Goal: Obtain resource: Download file/media

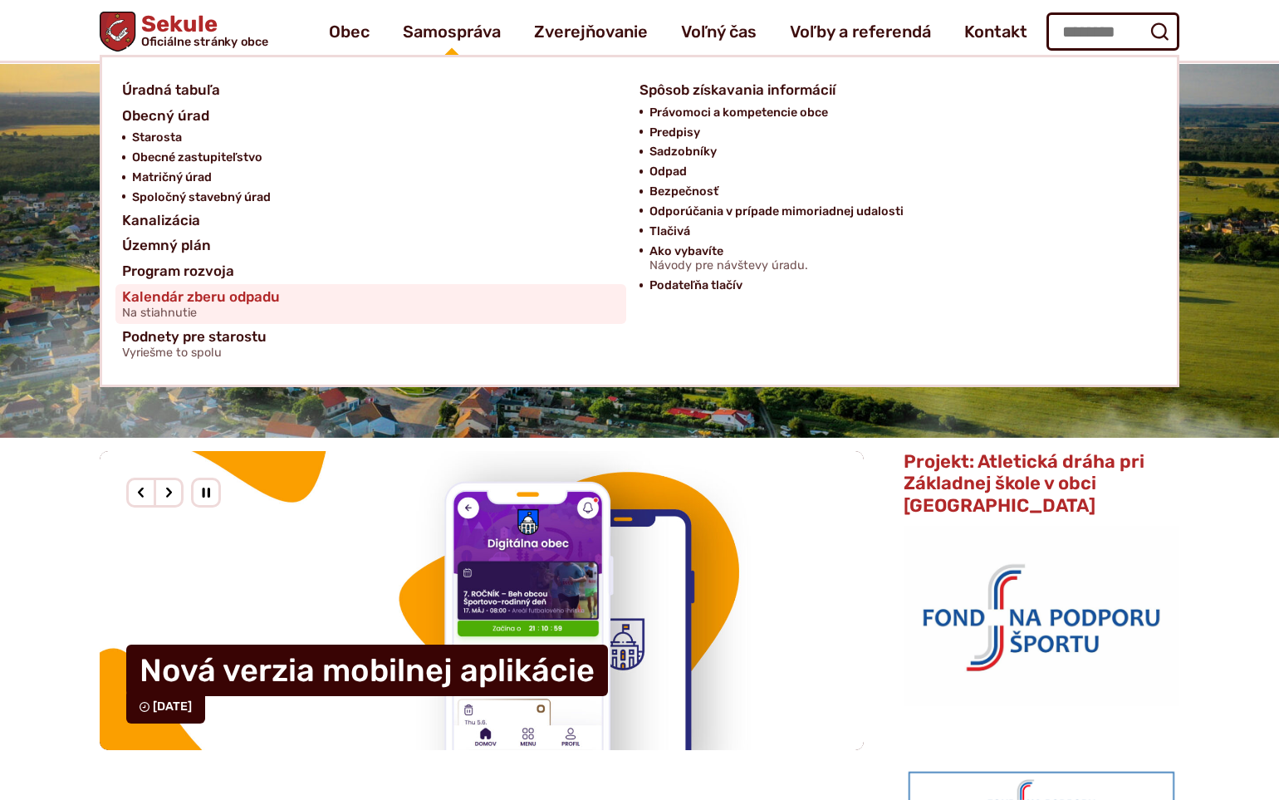
scroll to position [61, 0]
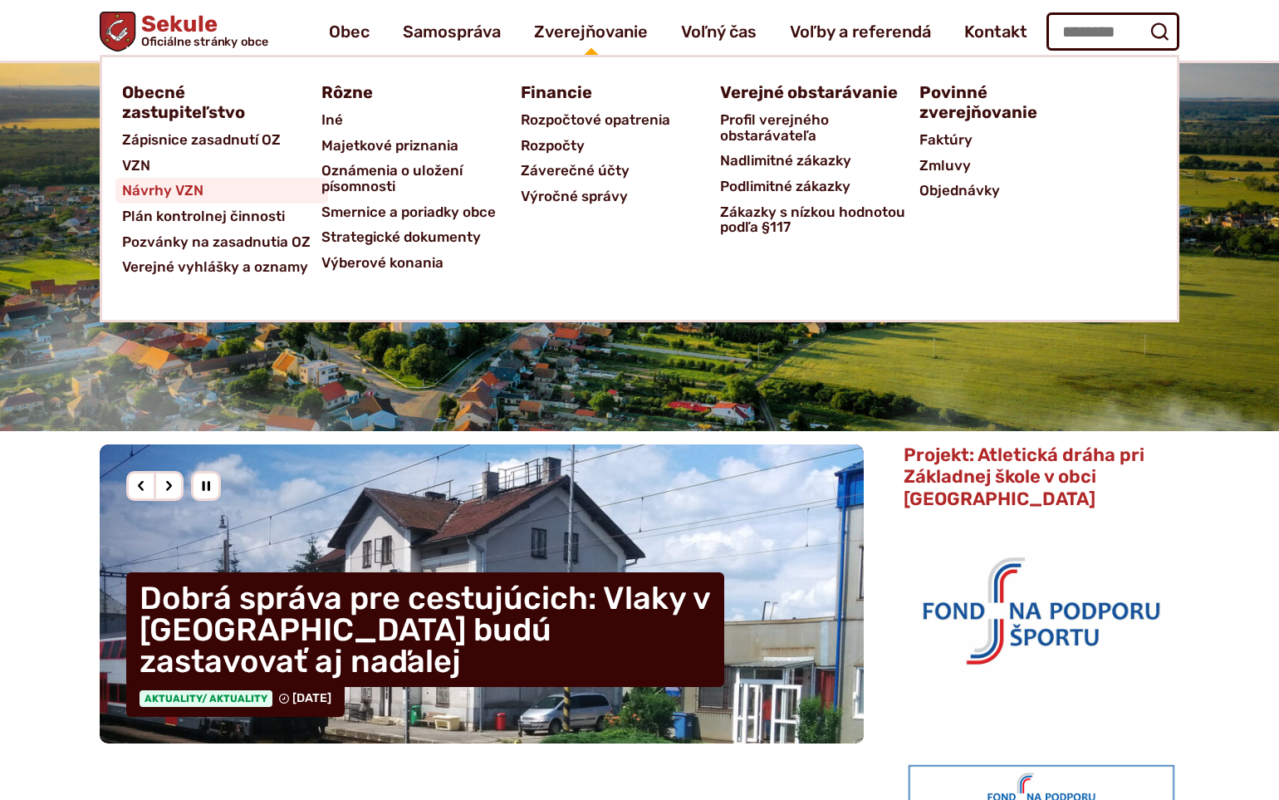
click at [141, 192] on span "Návrhy VZN" at bounding box center [162, 191] width 81 height 26
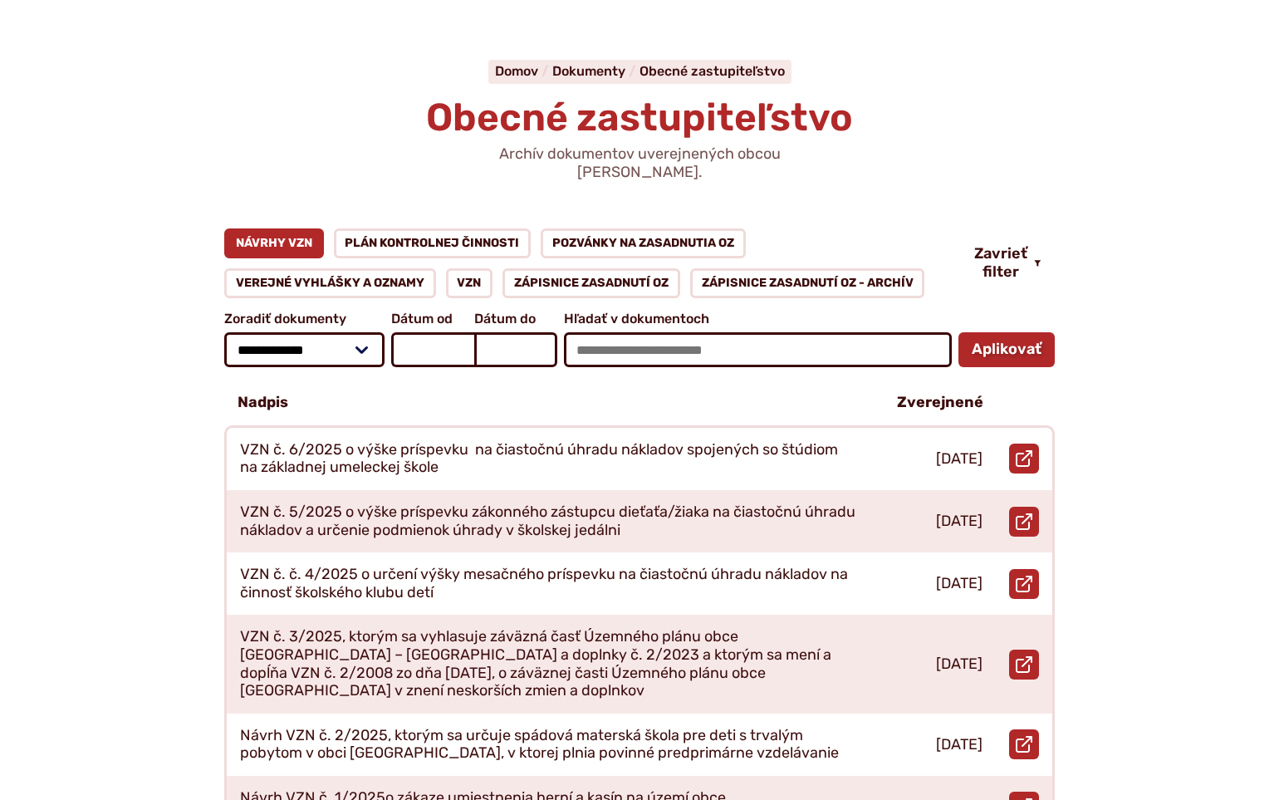
scroll to position [160, 0]
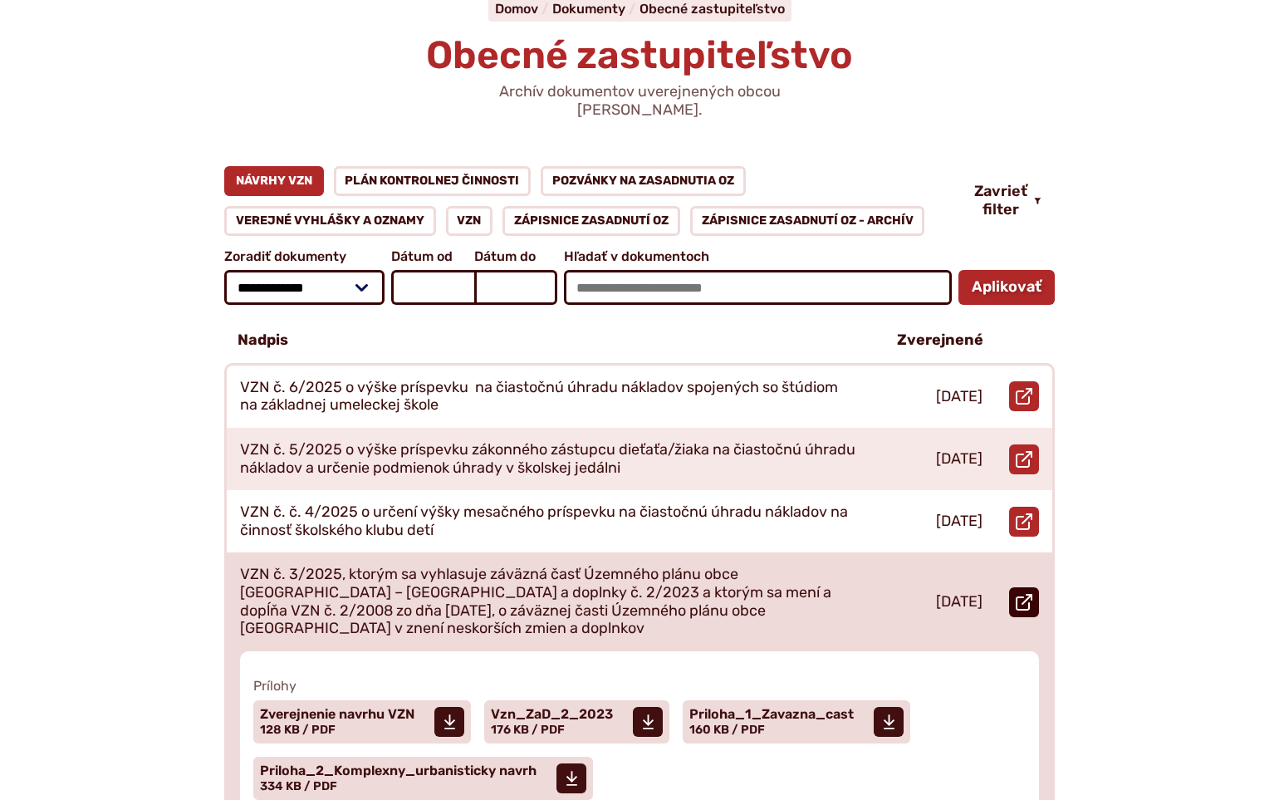
click at [1025, 594] on icon at bounding box center [1024, 602] width 17 height 17
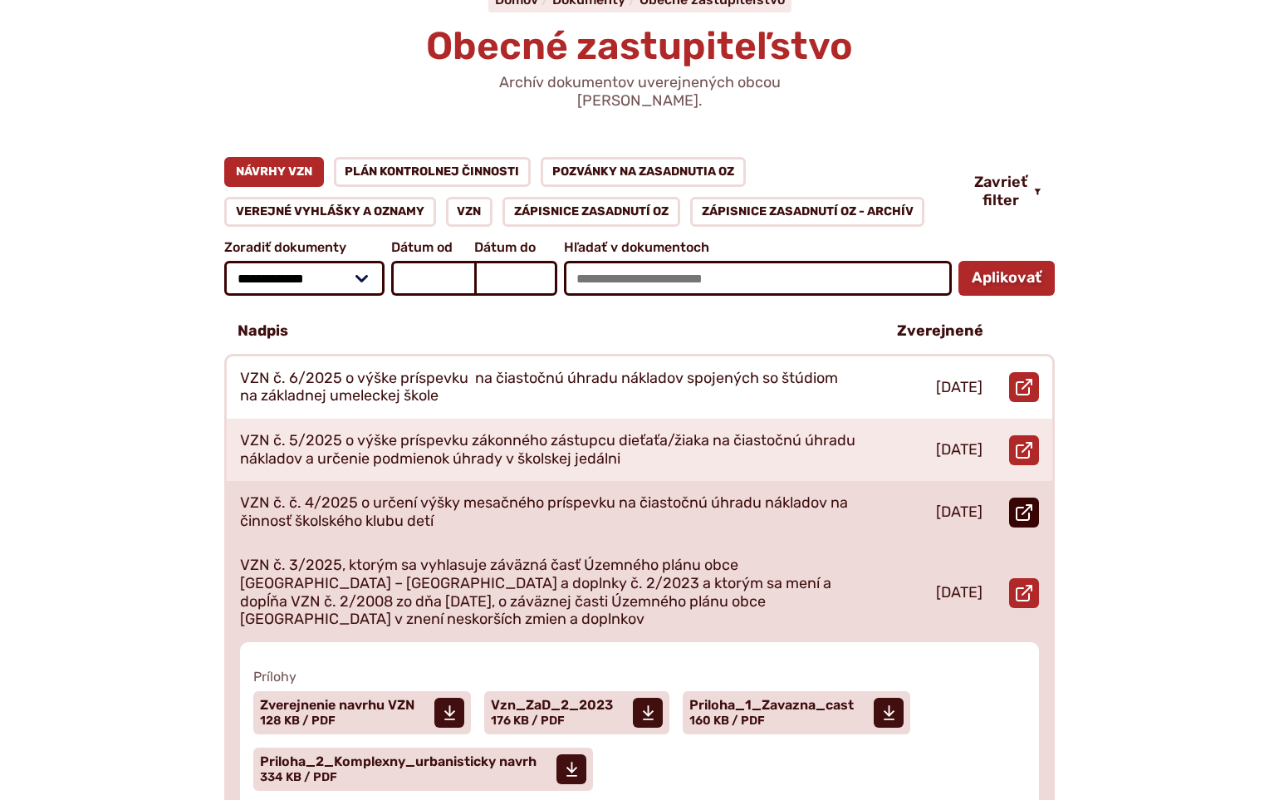
scroll to position [171, 0]
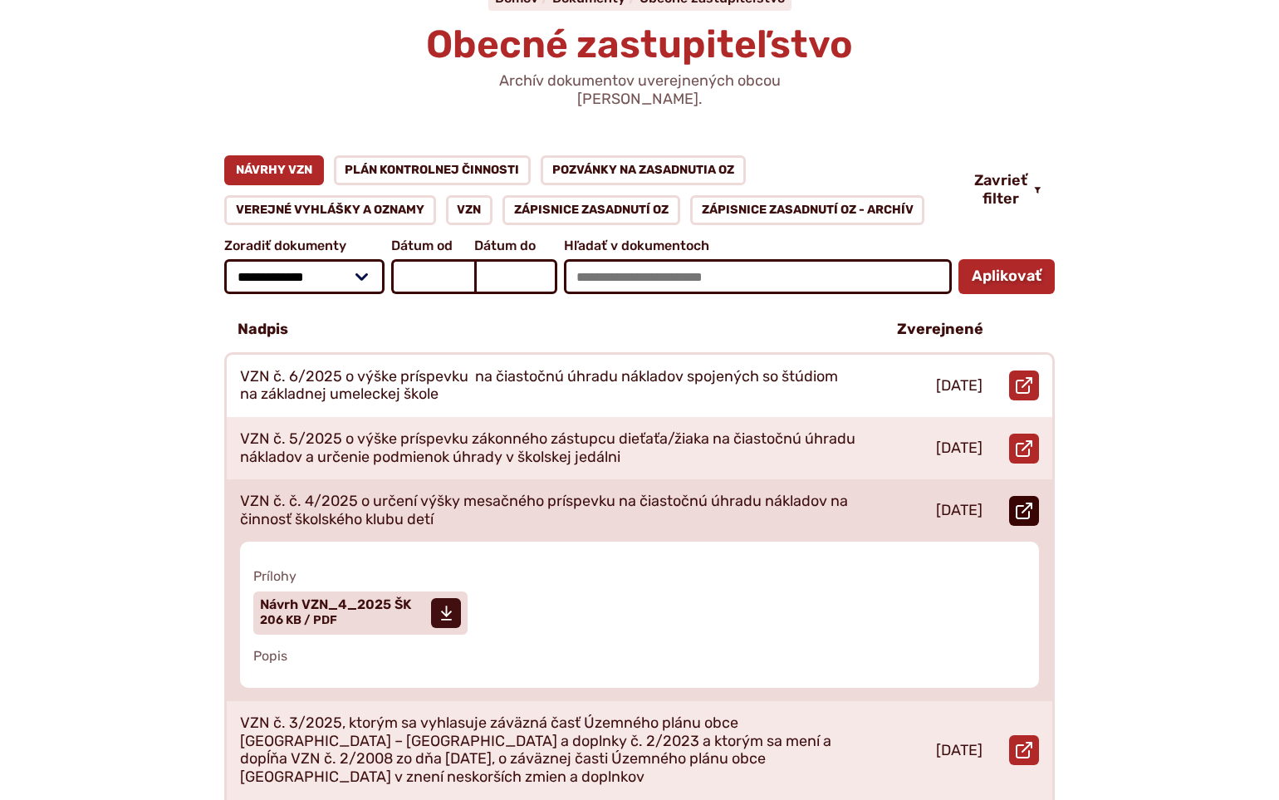
click at [1026, 502] on icon at bounding box center [1024, 510] width 17 height 17
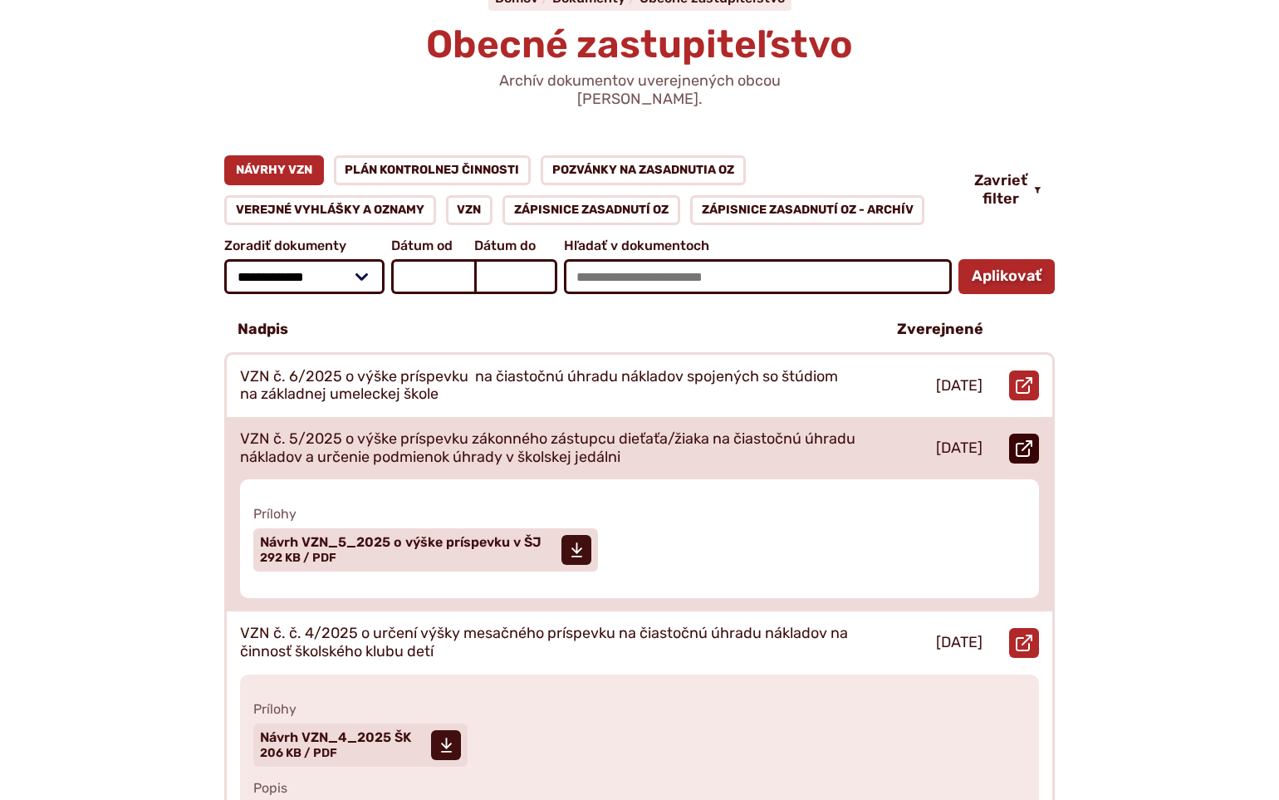
click at [1026, 440] on use at bounding box center [1024, 448] width 17 height 17
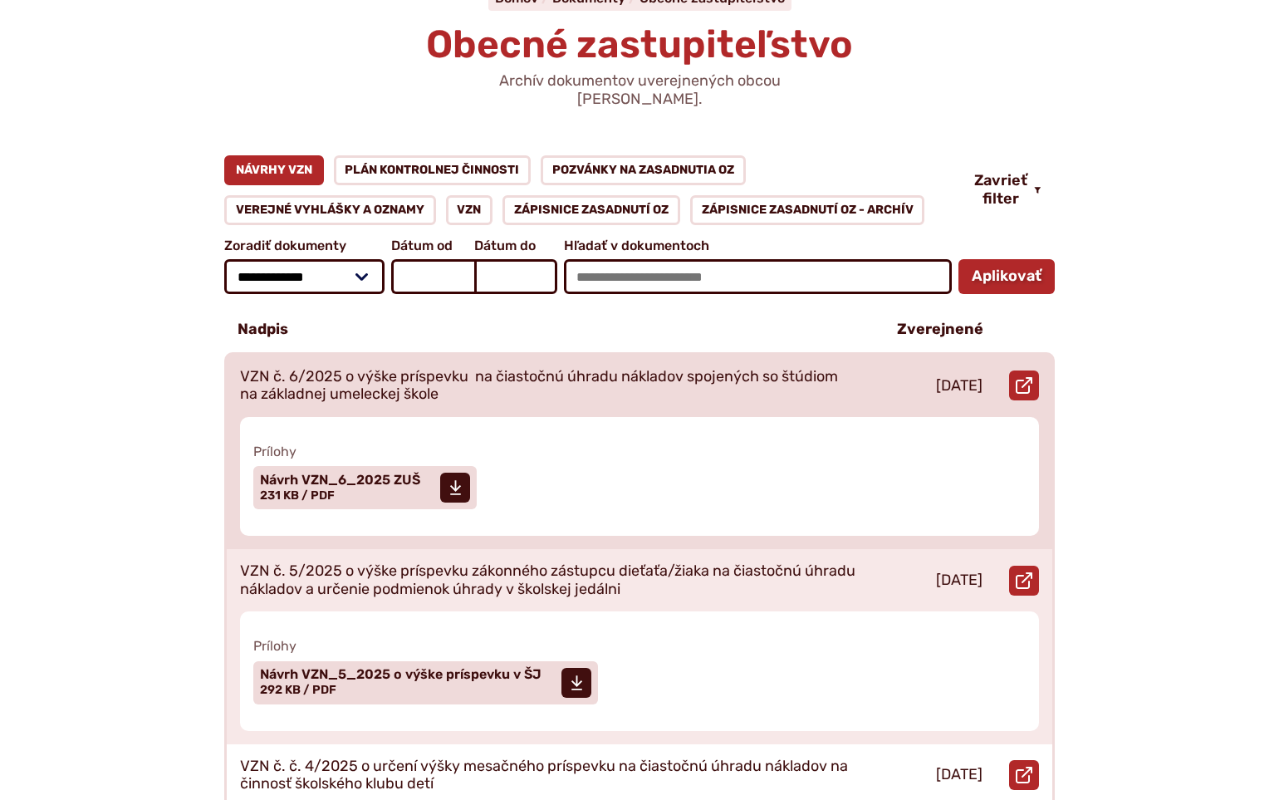
click at [893, 371] on div "8.9.2025" at bounding box center [933, 386] width 125 height 62
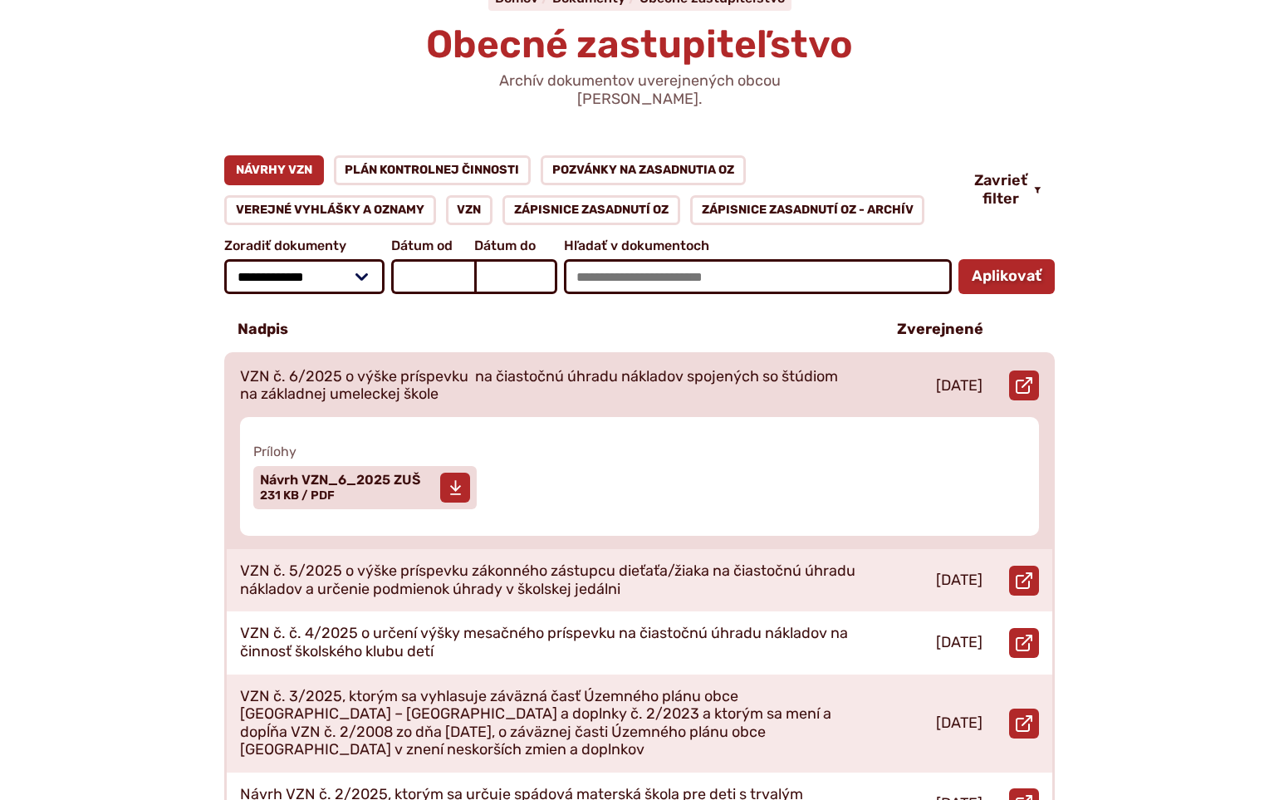
click at [372, 473] on span "Návrh VZN_6_2025 ZUŠ" at bounding box center [340, 479] width 160 height 13
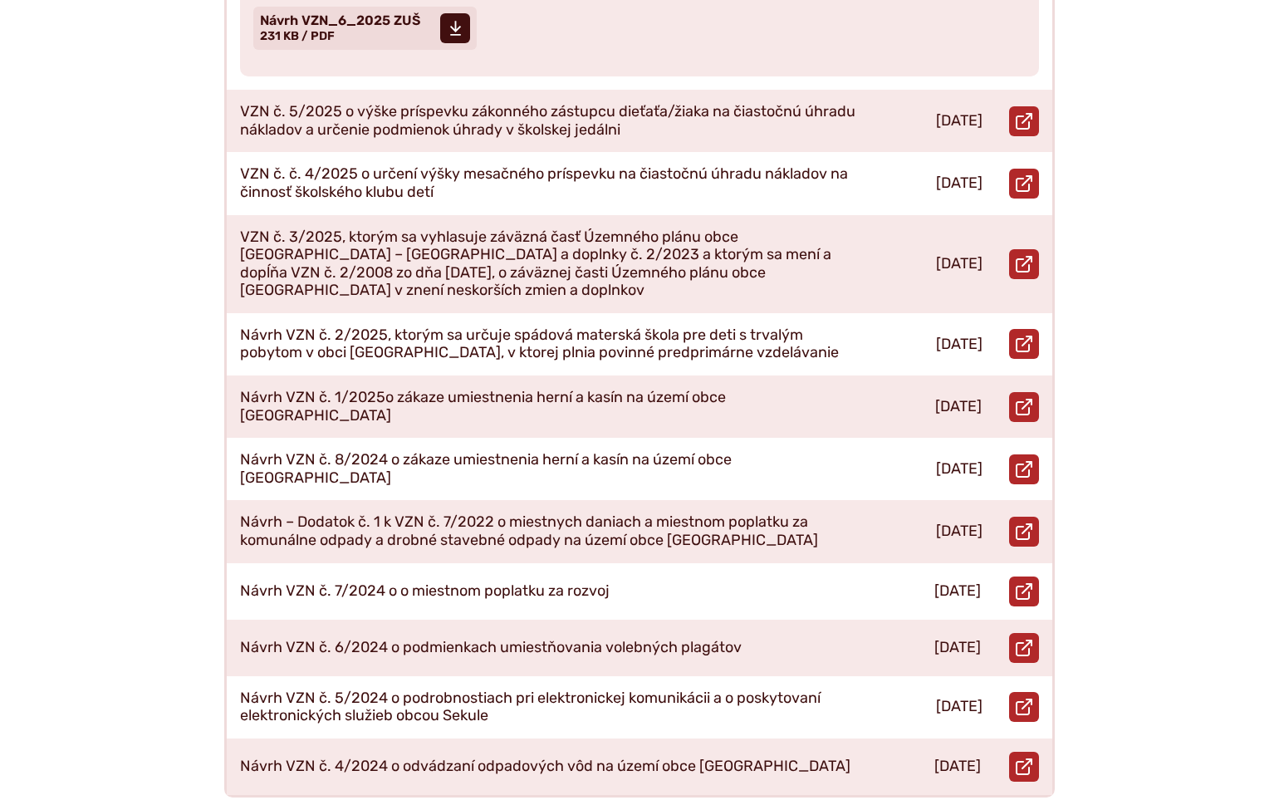
scroll to position [758, 0]
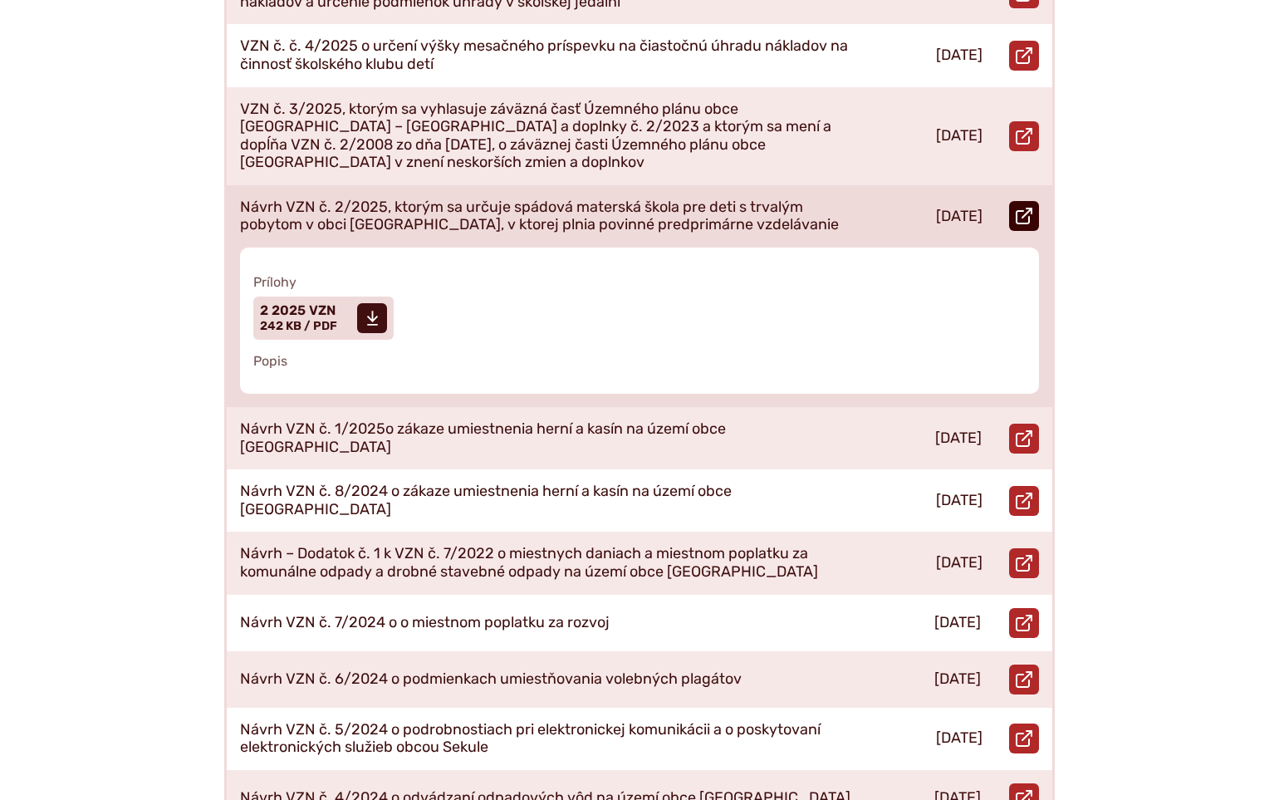
click at [1021, 208] on icon at bounding box center [1024, 216] width 17 height 17
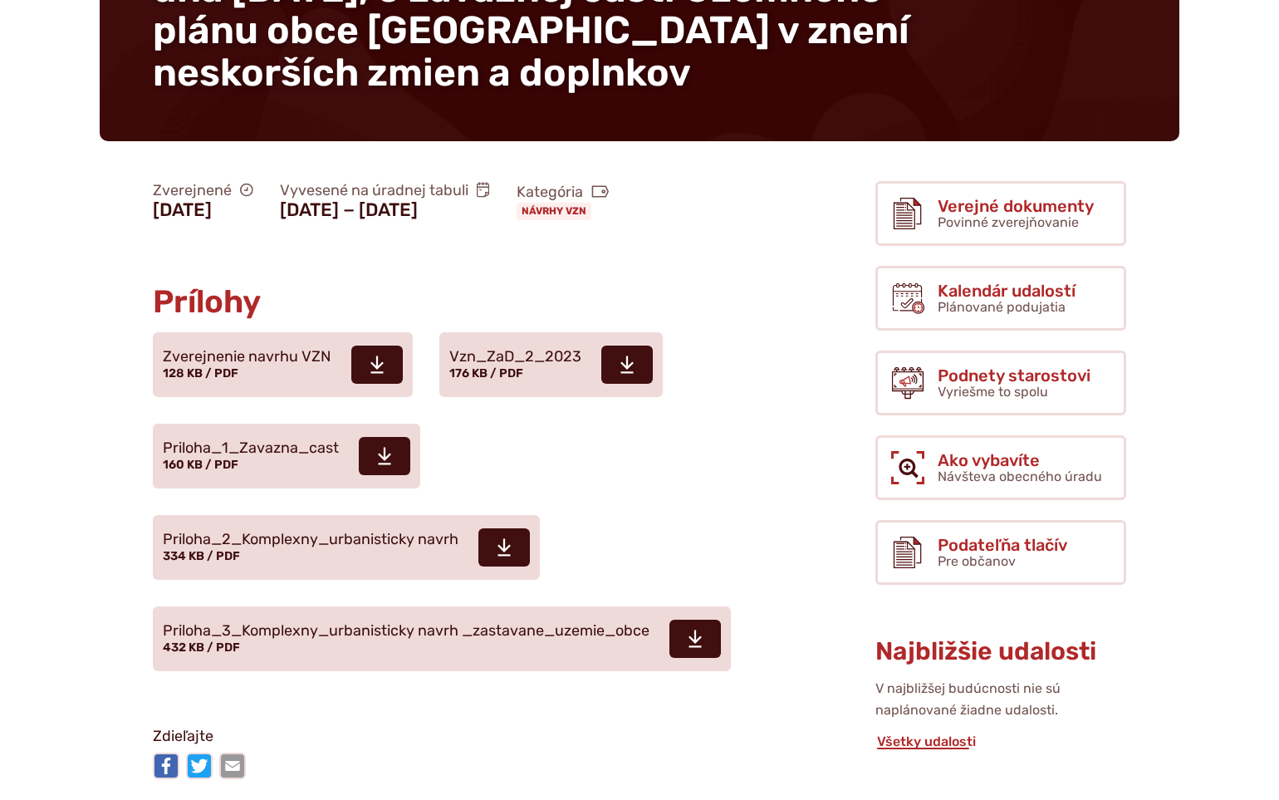
scroll to position [450, 0]
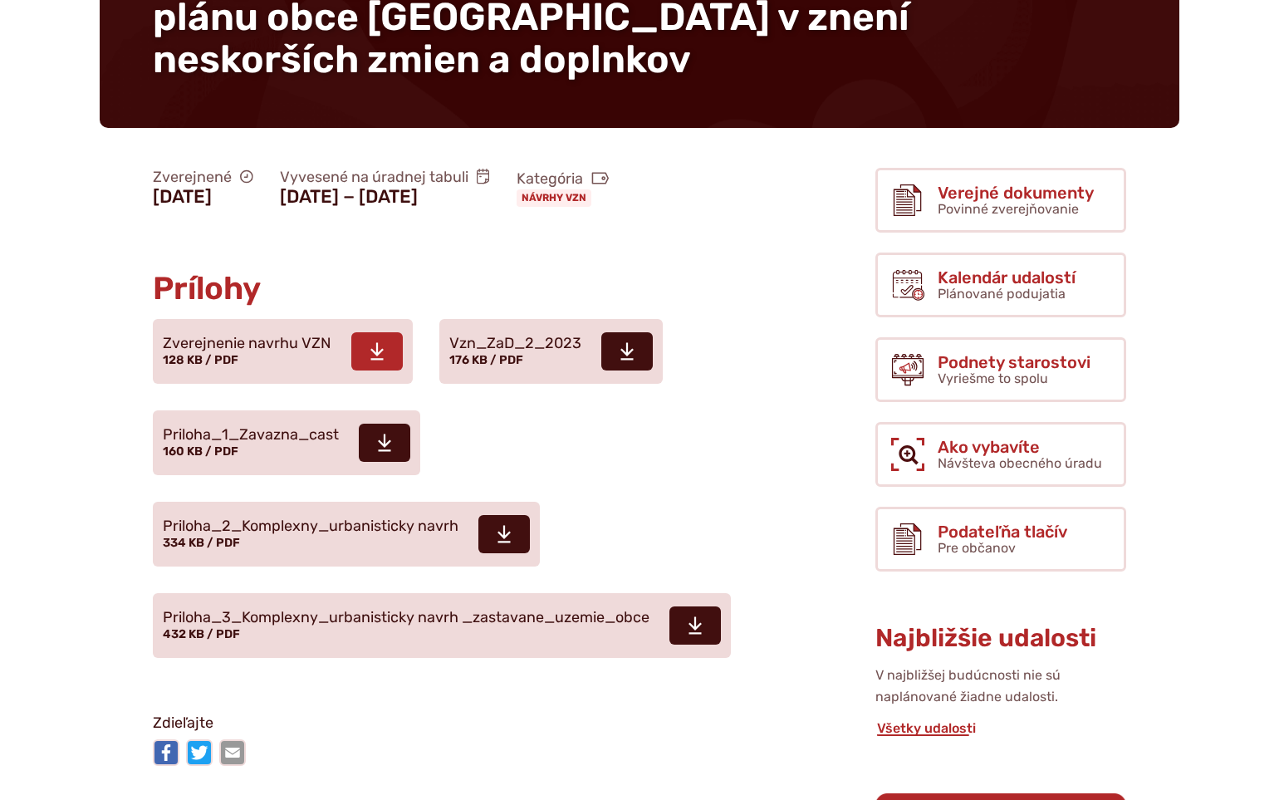
click at [304, 336] on span "Zverejnenie navrhu VZN" at bounding box center [247, 344] width 169 height 17
click at [534, 336] on span "Vzn_ZaD_2_2023" at bounding box center [515, 344] width 132 height 17
click at [321, 427] on span "Priloha_1_Zavazna_cast" at bounding box center [251, 435] width 176 height 17
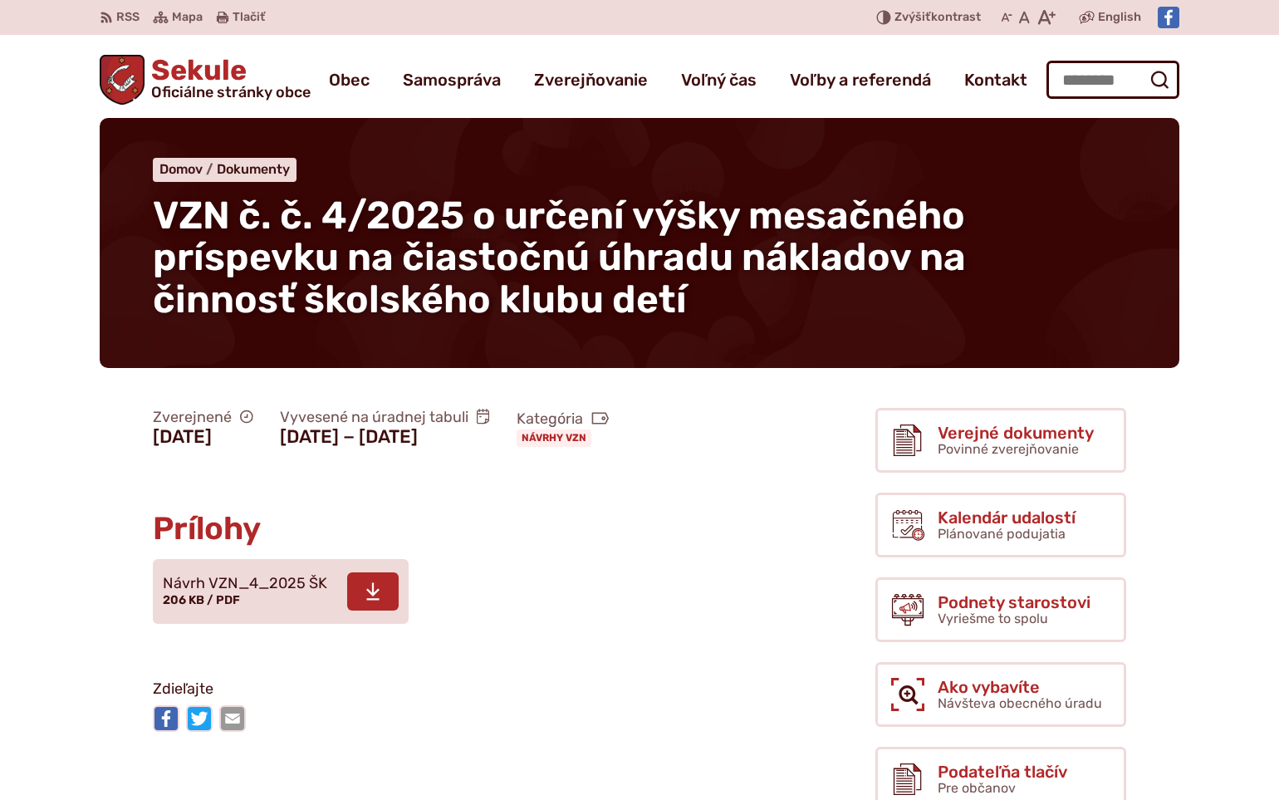
click at [278, 592] on span "Návrh VZN_4_2025 ŠK" at bounding box center [245, 584] width 164 height 17
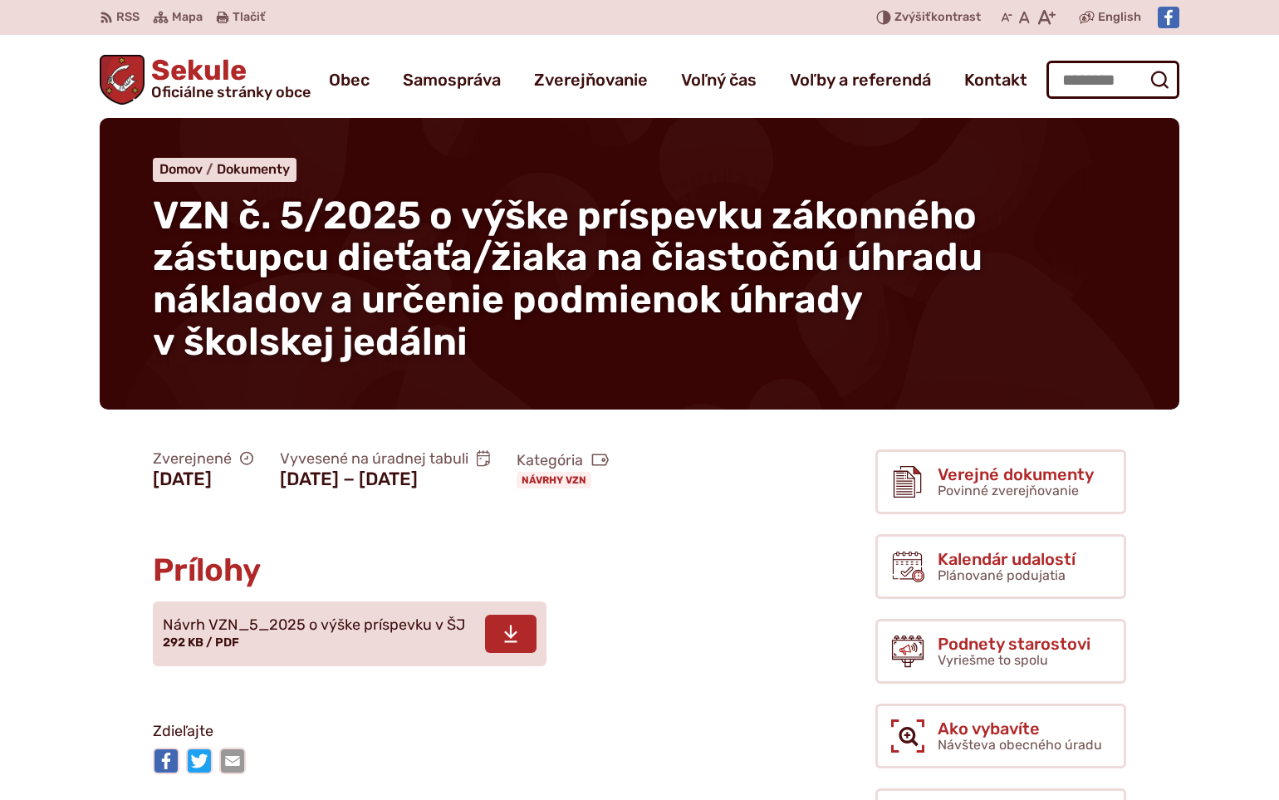
click at [380, 634] on span "Návrh VZN_5_2025 o výške príspevku v ŠJ" at bounding box center [314, 625] width 302 height 17
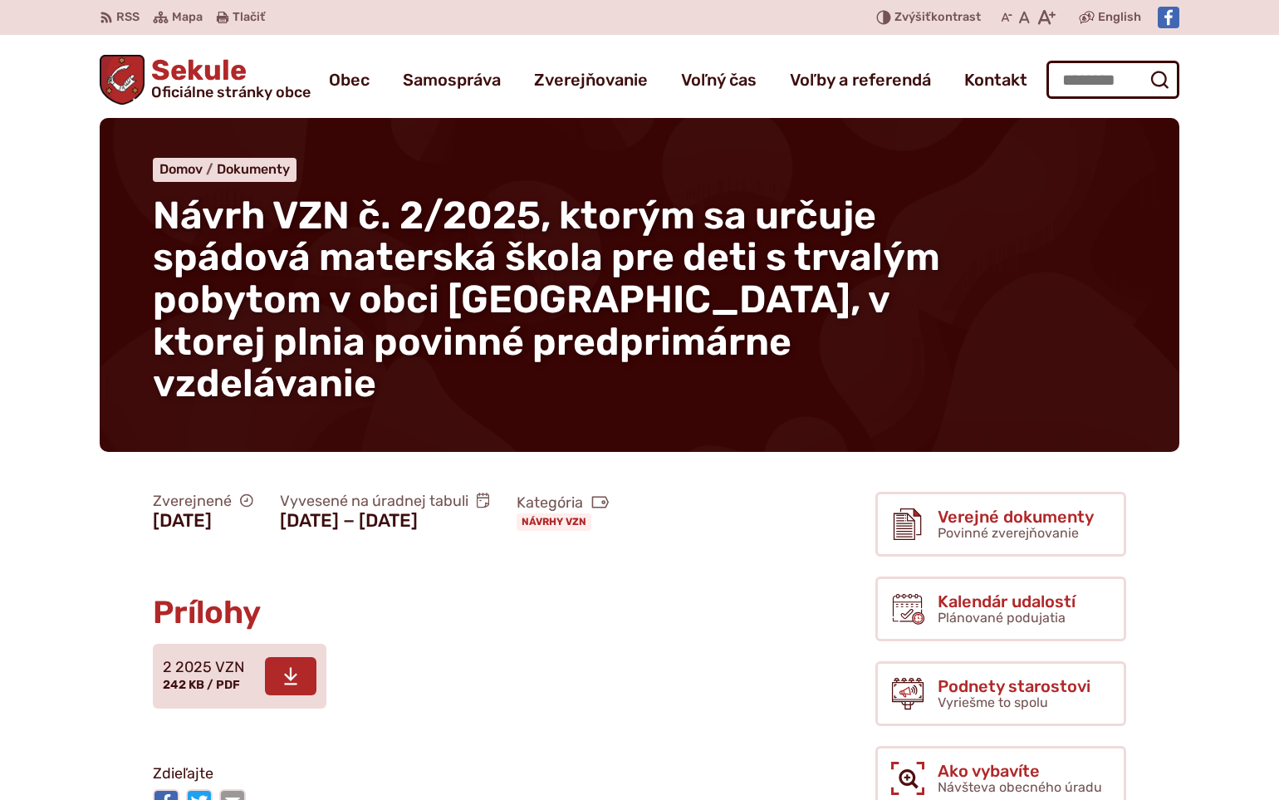
click at [230, 659] on span "2 2025 VZN" at bounding box center [204, 667] width 82 height 17
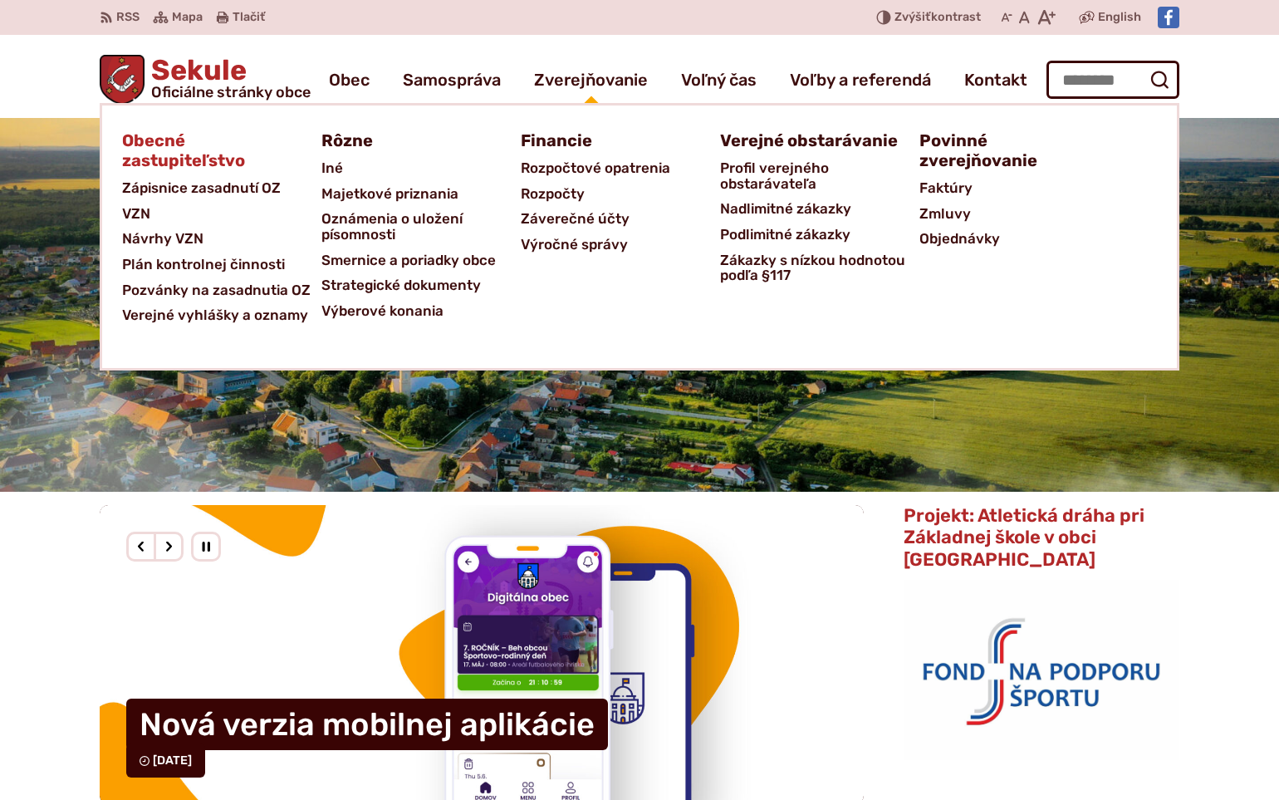
click at [159, 149] on span "Obecné zastupiteľstvo" at bounding box center [211, 150] width 179 height 50
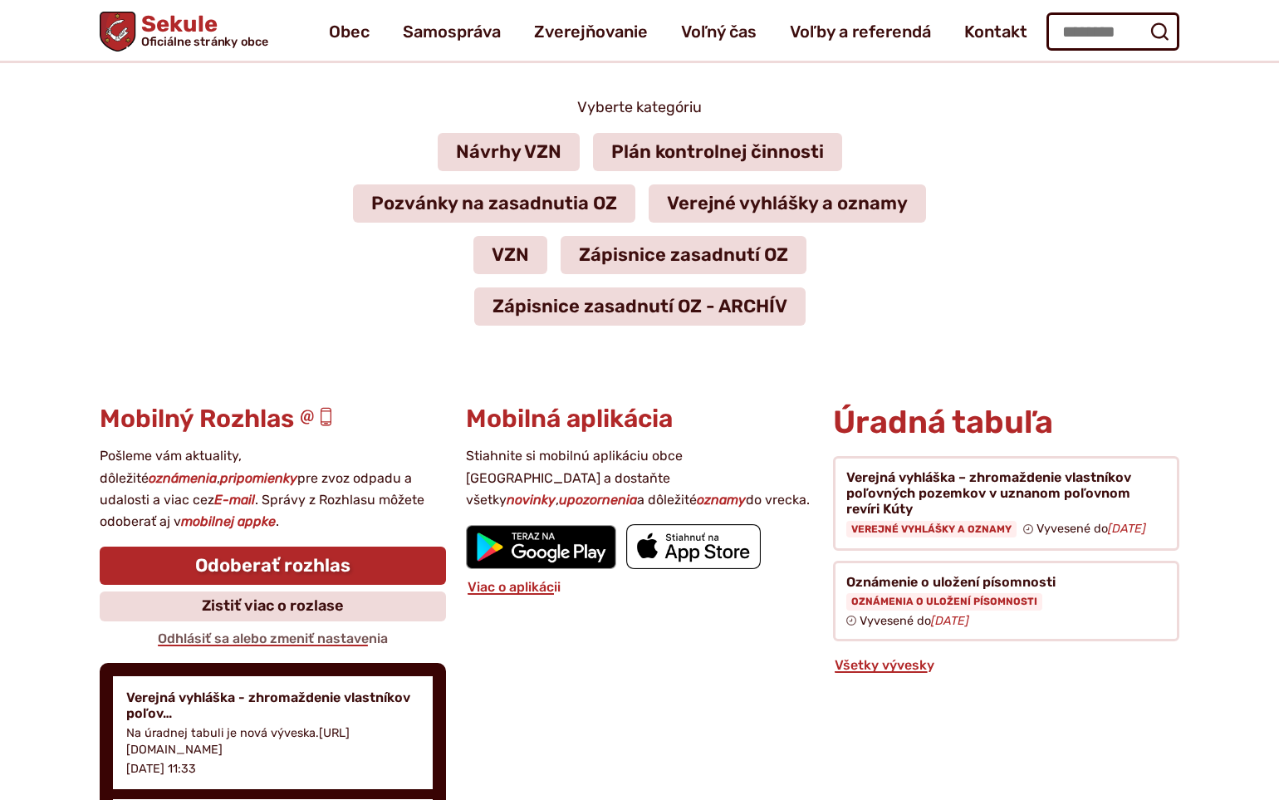
scroll to position [125, 0]
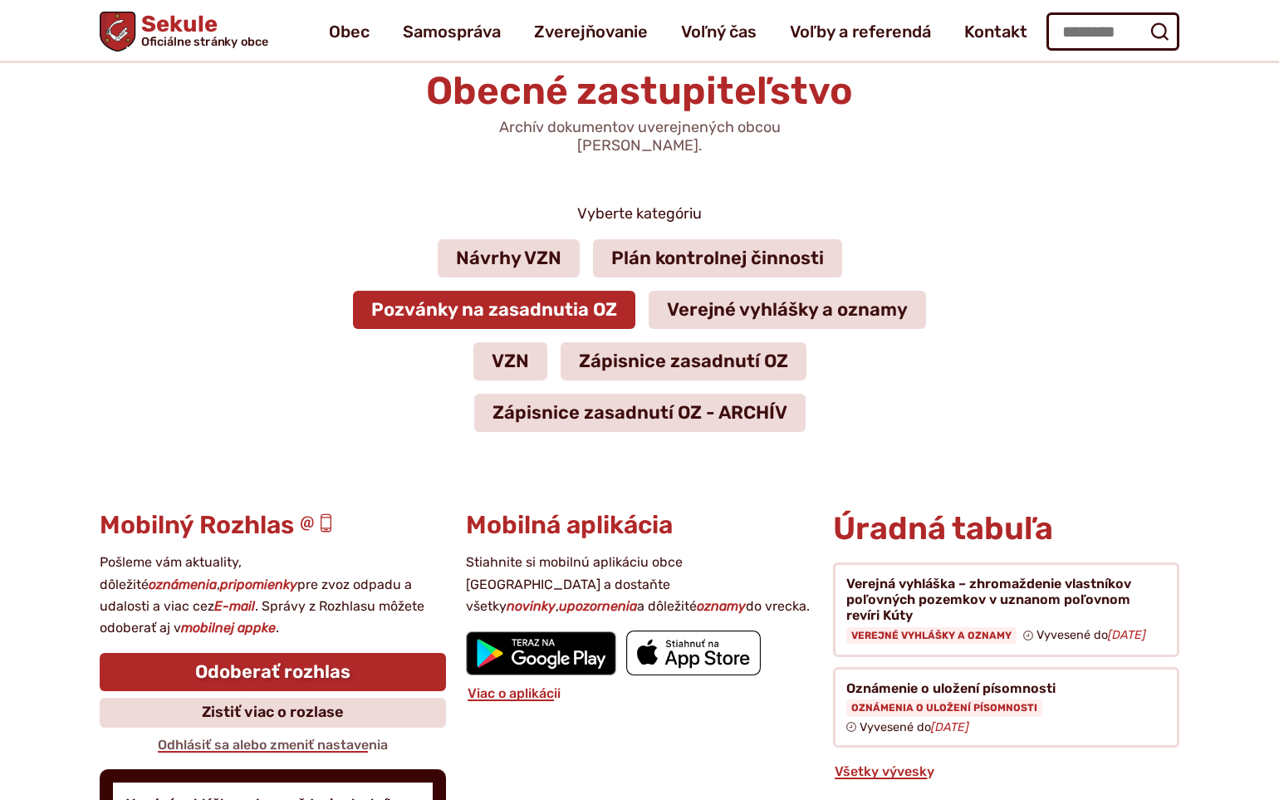
click at [492, 298] on link "Pozvánky na zasadnutia OZ" at bounding box center [494, 310] width 282 height 38
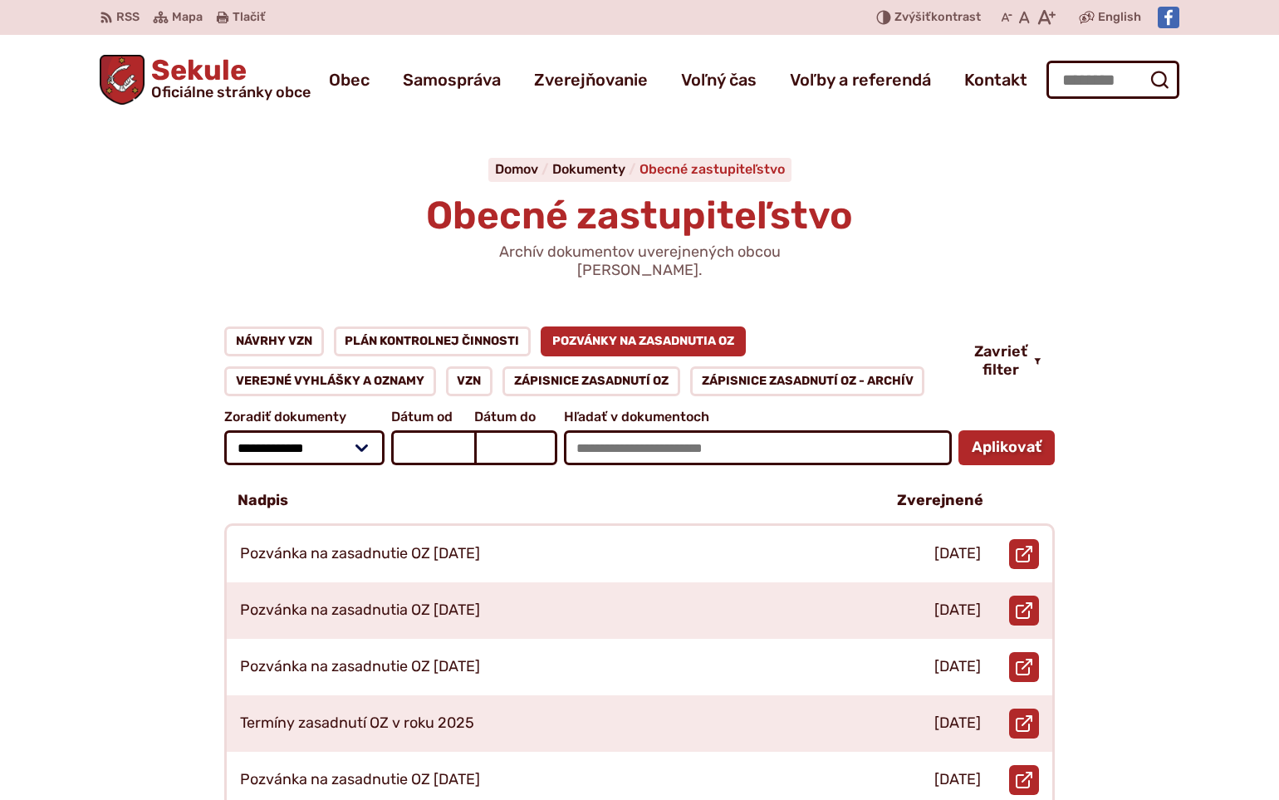
click at [703, 170] on span "Obecné zastupiteľstvo" at bounding box center [711, 169] width 145 height 16
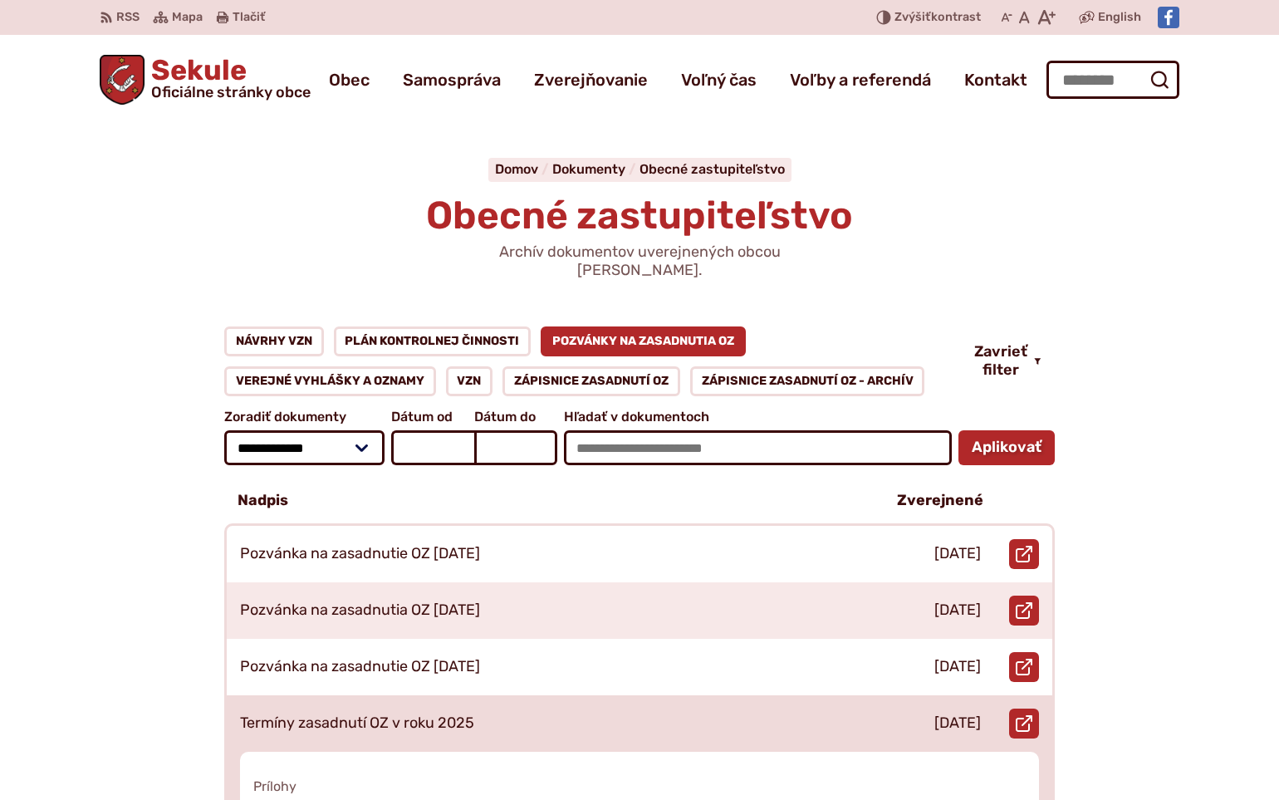
click at [444, 714] on p "Termíny zasadnutí OZ v roku 2025" at bounding box center [357, 723] width 234 height 18
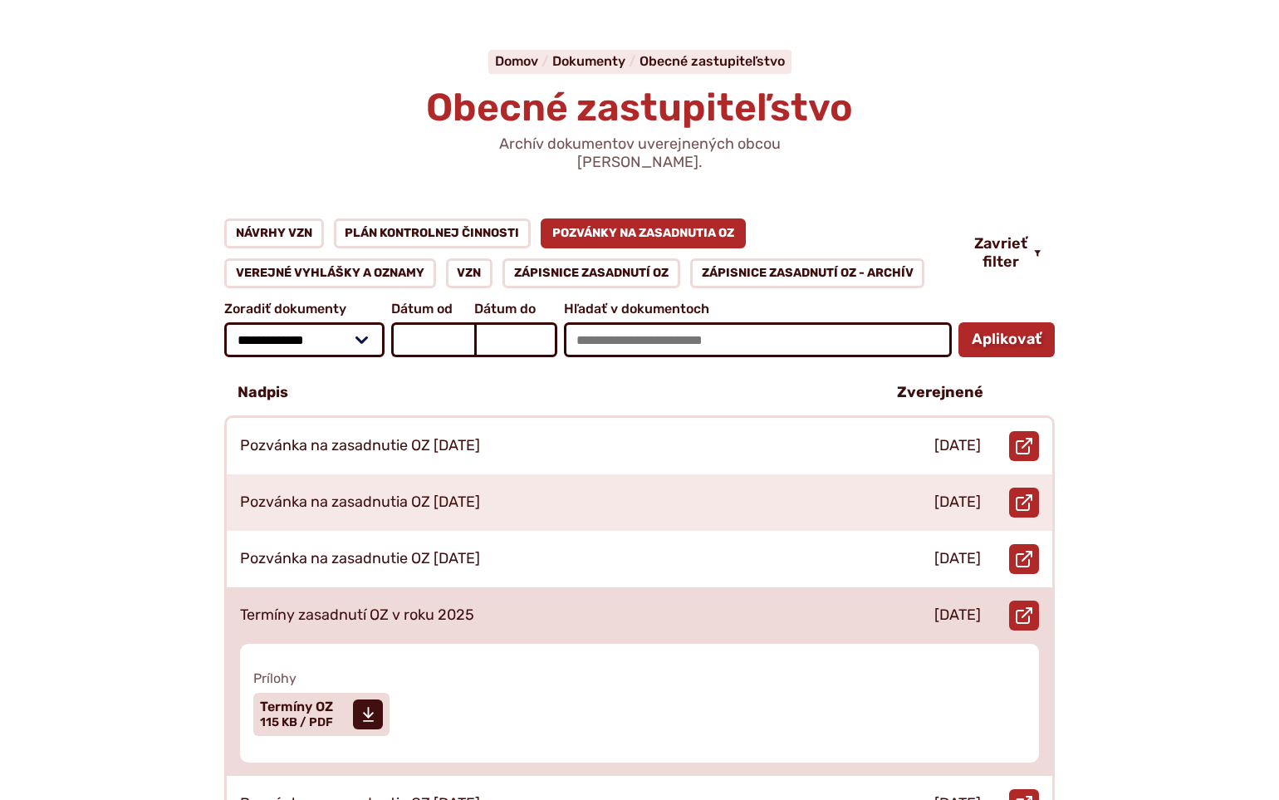
scroll to position [246, 0]
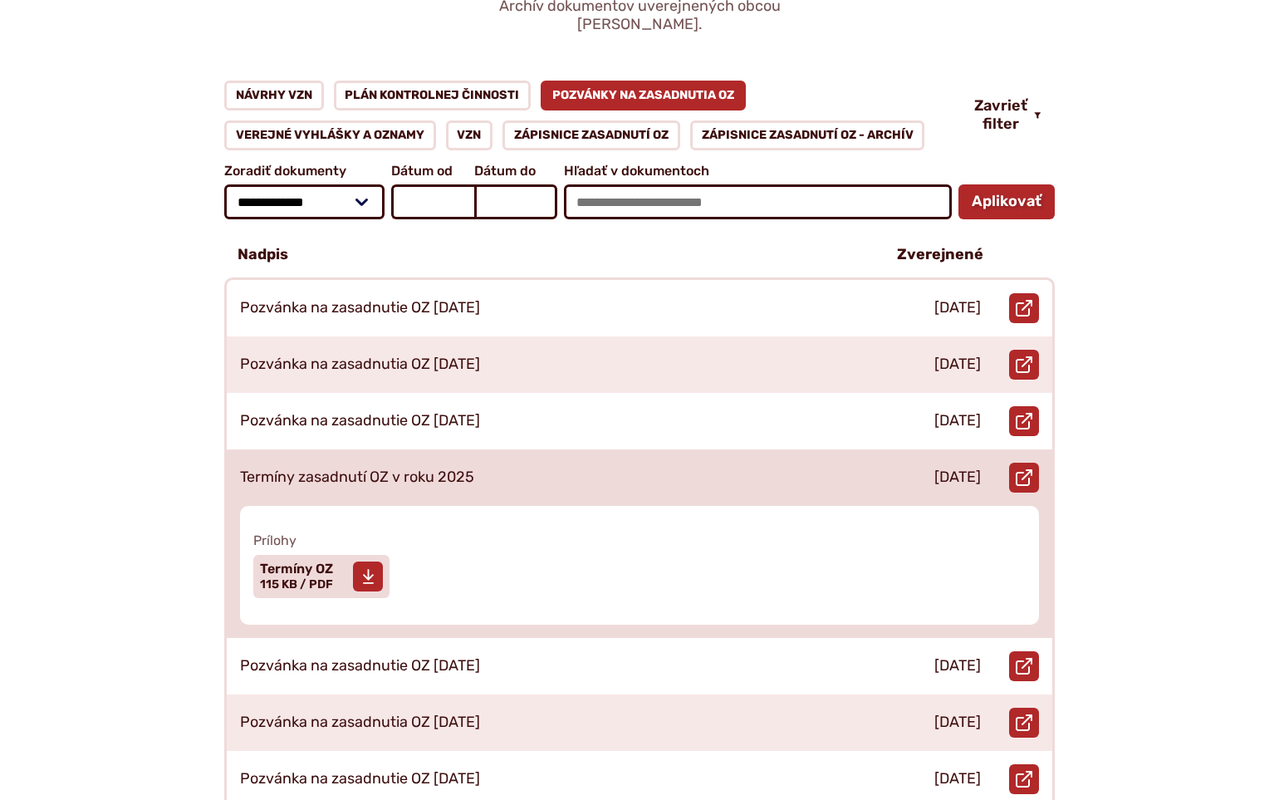
click at [313, 577] on span "Veľkosť a typ súboru 115 KB / PDF" at bounding box center [296, 584] width 73 height 14
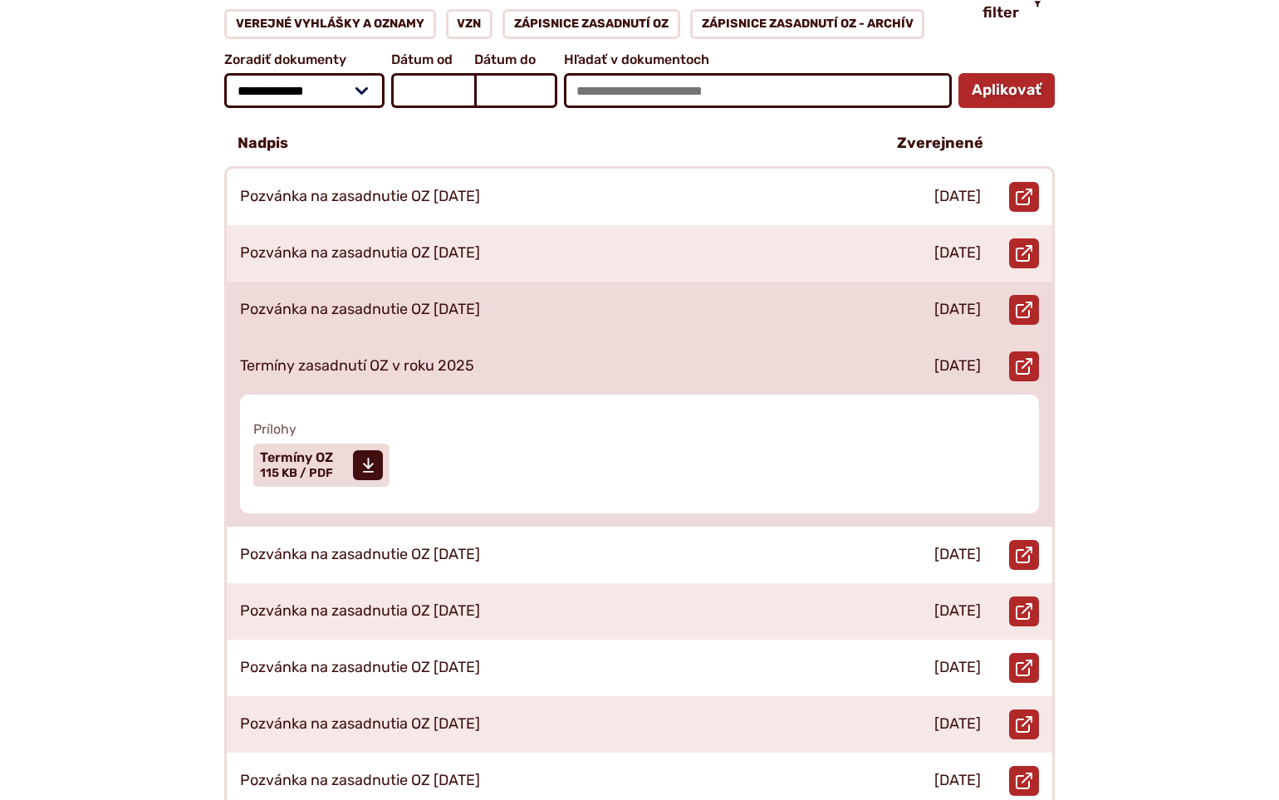
scroll to position [359, 0]
